Goal: Find specific page/section: Locate a particular part of the current website

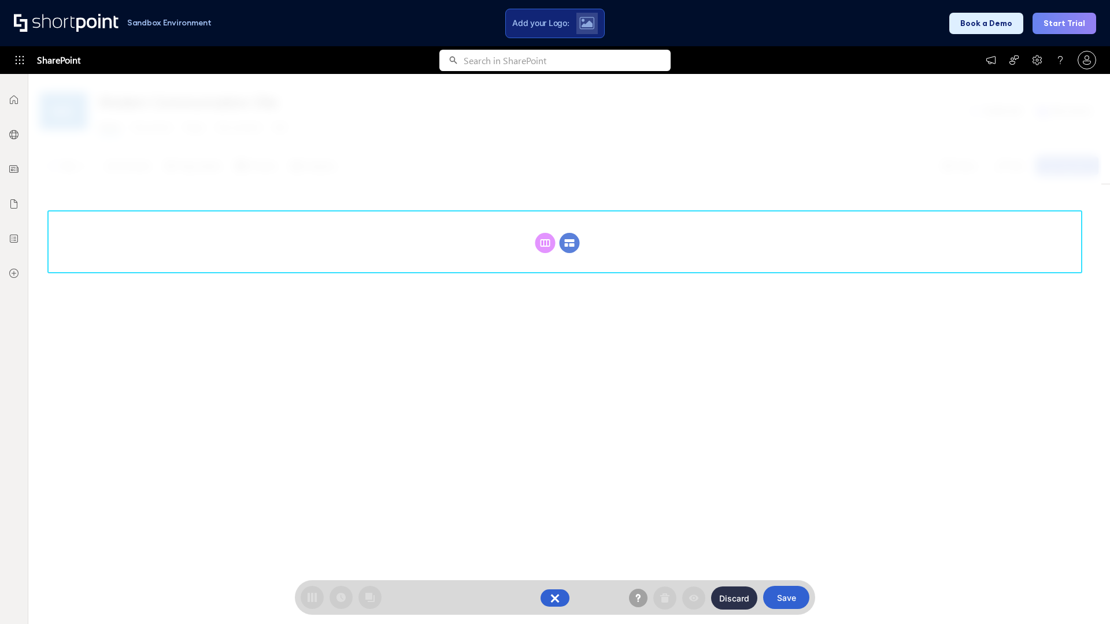
scroll to position [159, 0]
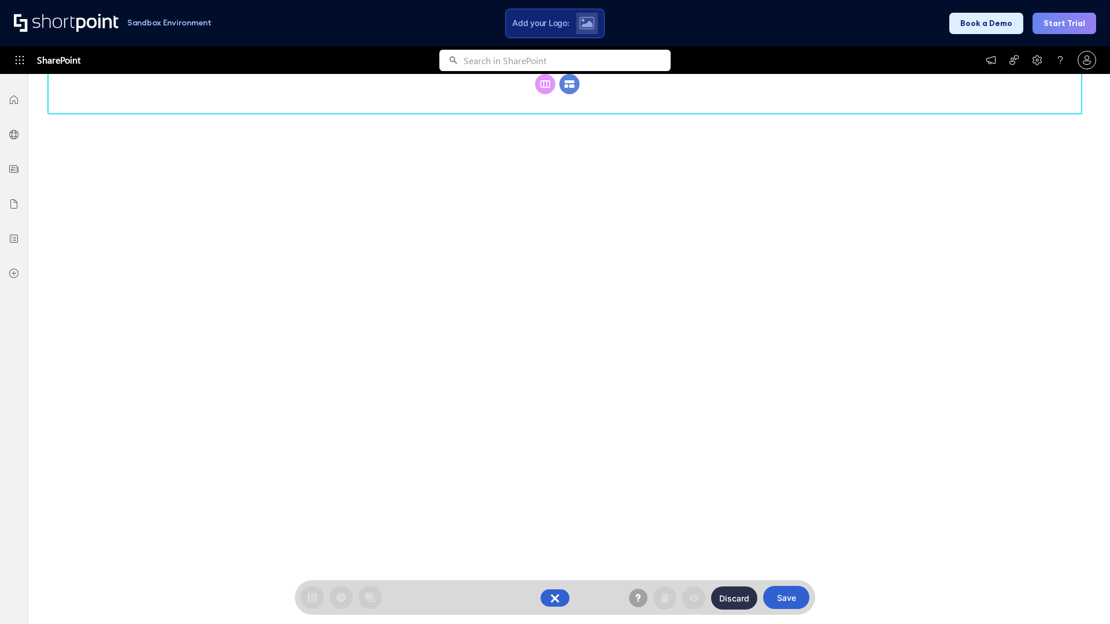
click at [570, 94] on circle at bounding box center [570, 84] width 20 height 20
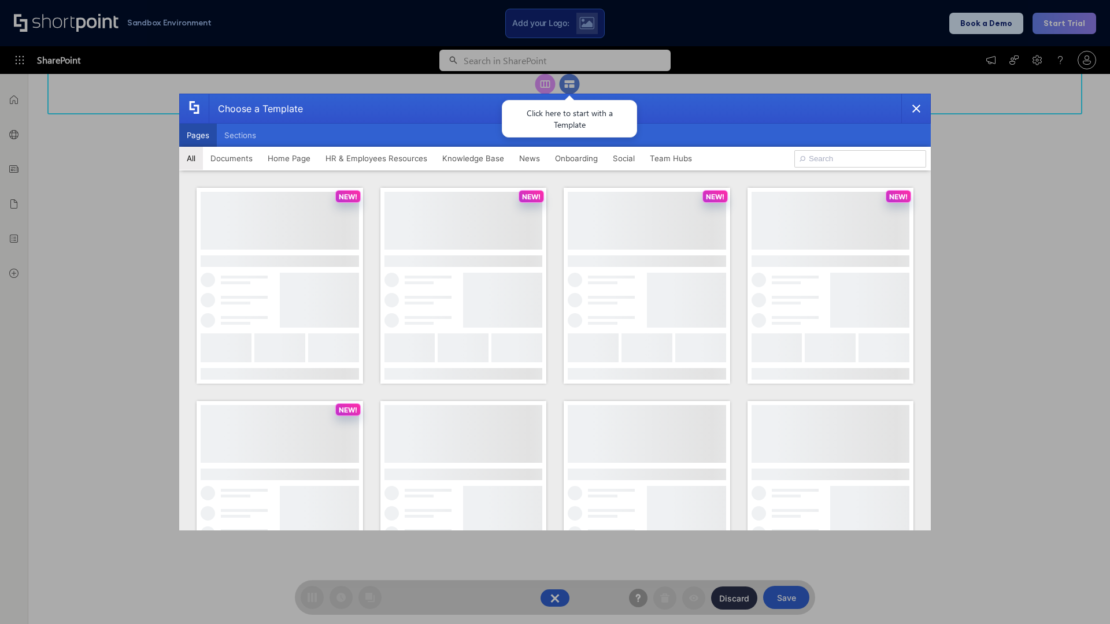
scroll to position [0, 0]
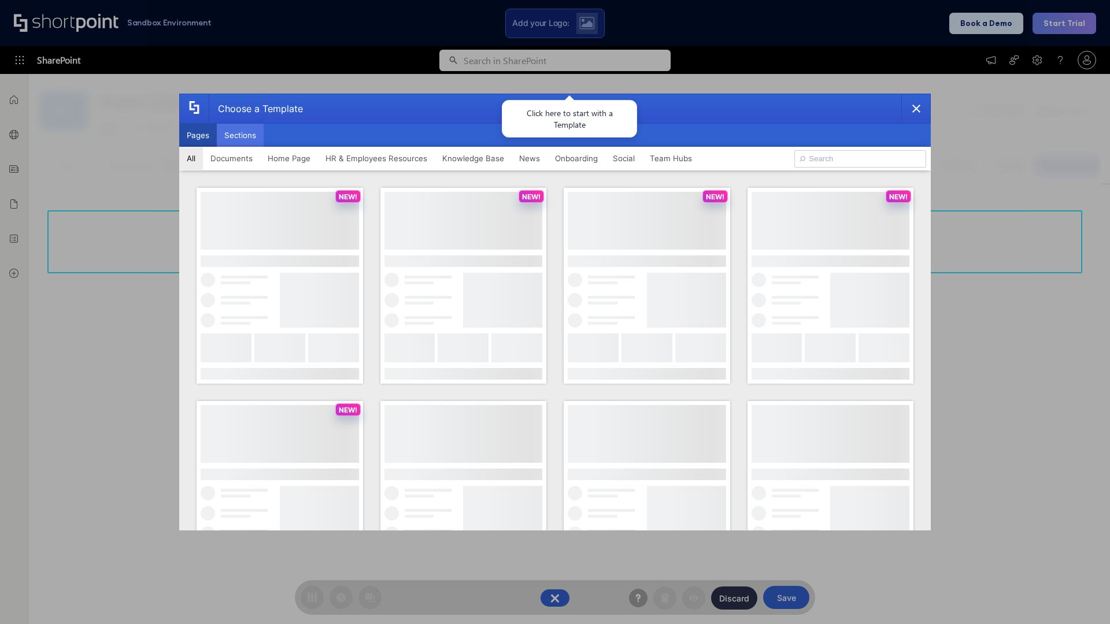
click at [240, 135] on button "Sections" at bounding box center [240, 135] width 47 height 23
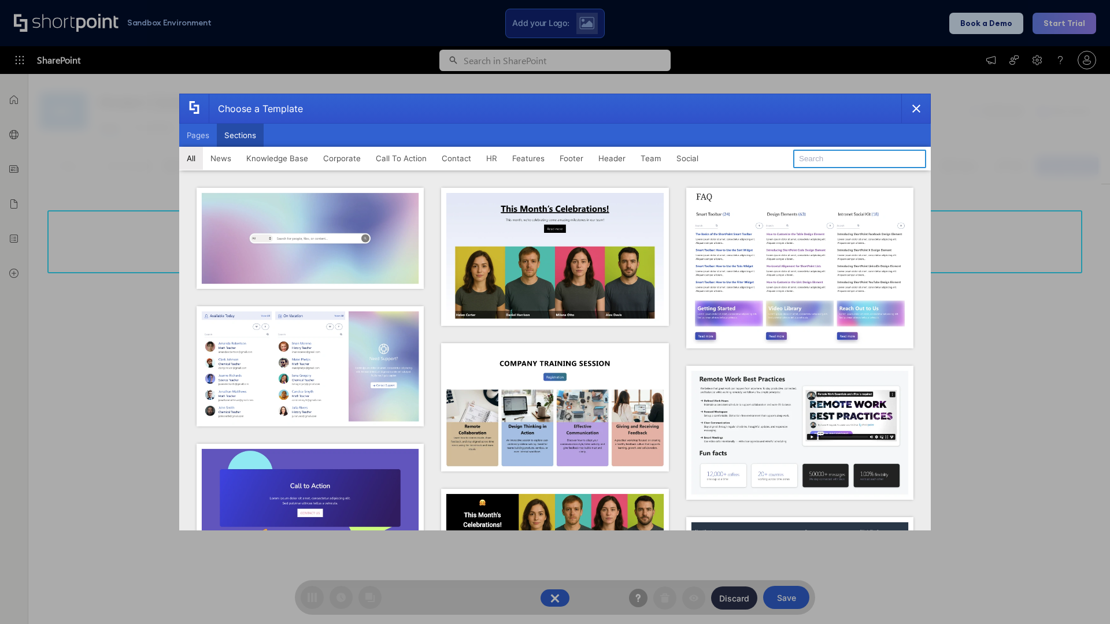
type input "FAQ 1"
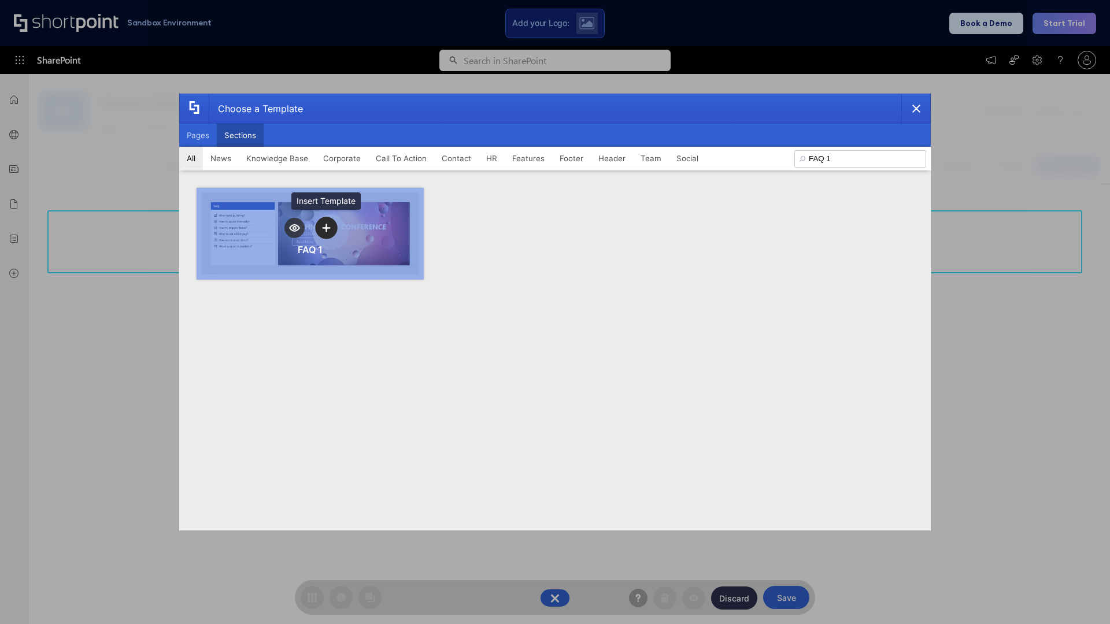
click at [326, 228] on icon "template selector" at bounding box center [326, 228] width 8 height 8
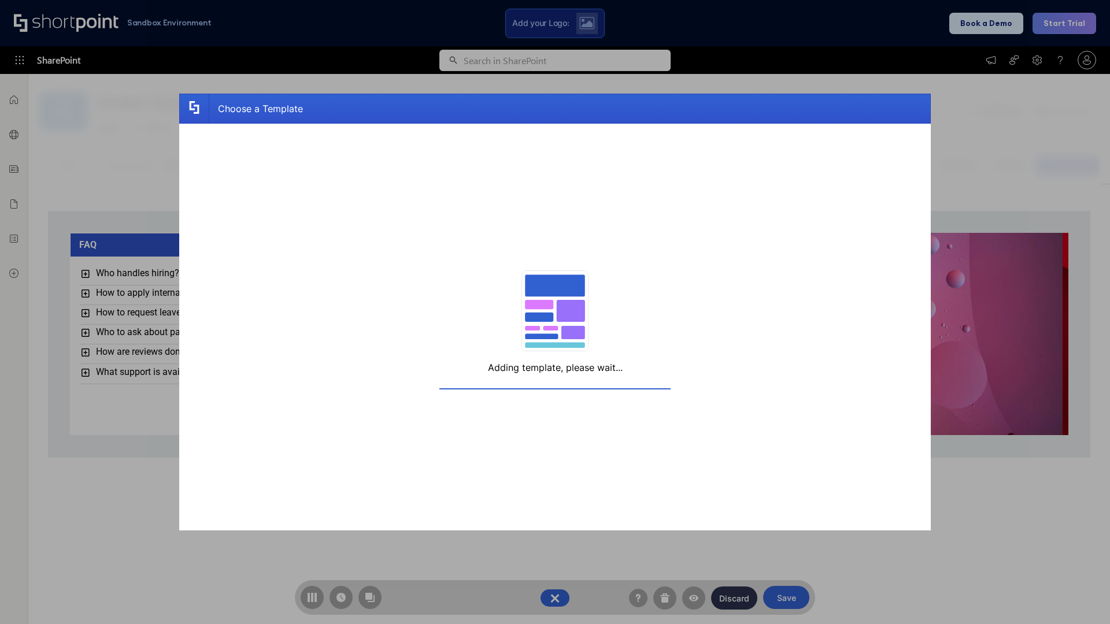
scroll to position [9, 9]
